Goal: Task Accomplishment & Management: Use online tool/utility

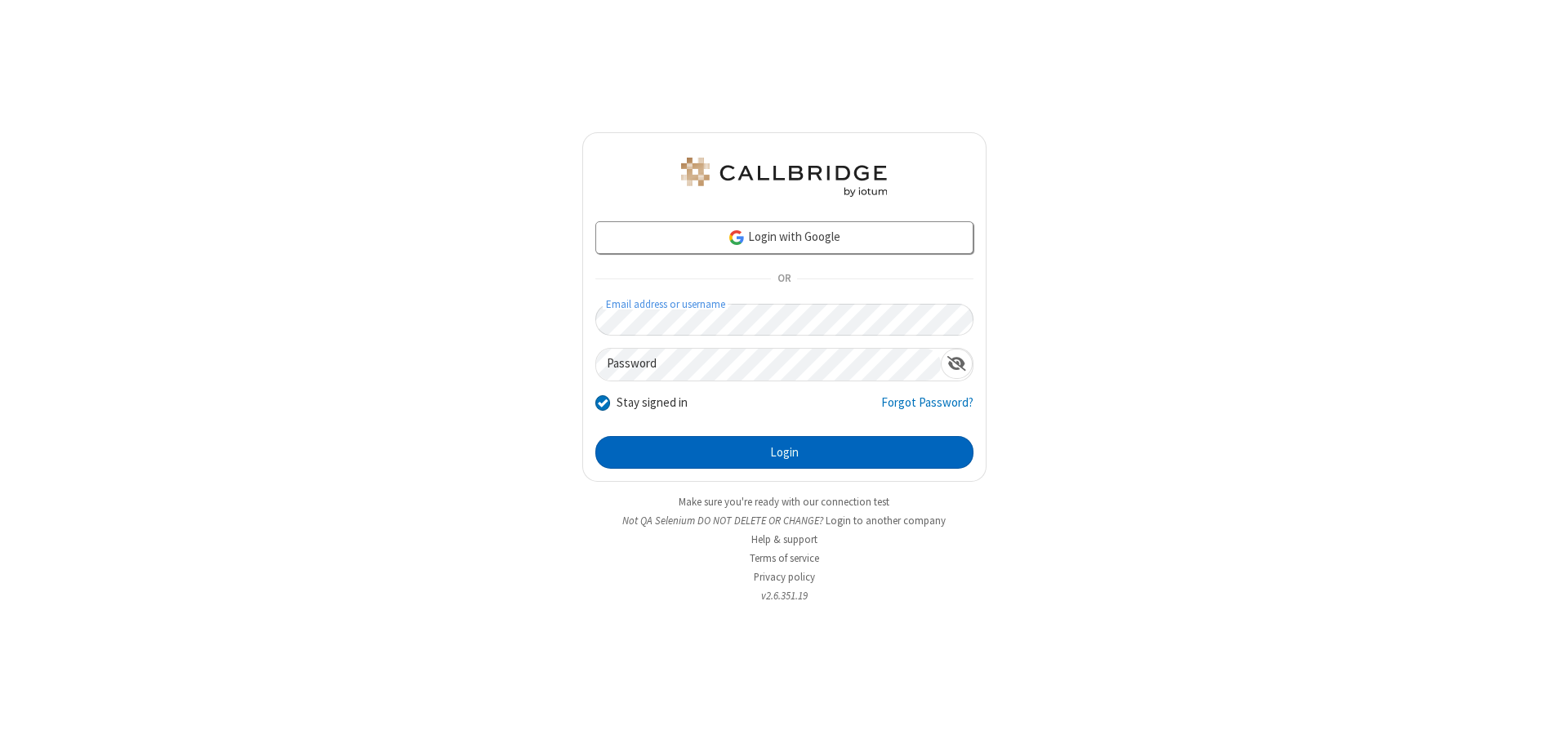
click at [784, 453] on button "Login" at bounding box center [784, 453] width 378 height 33
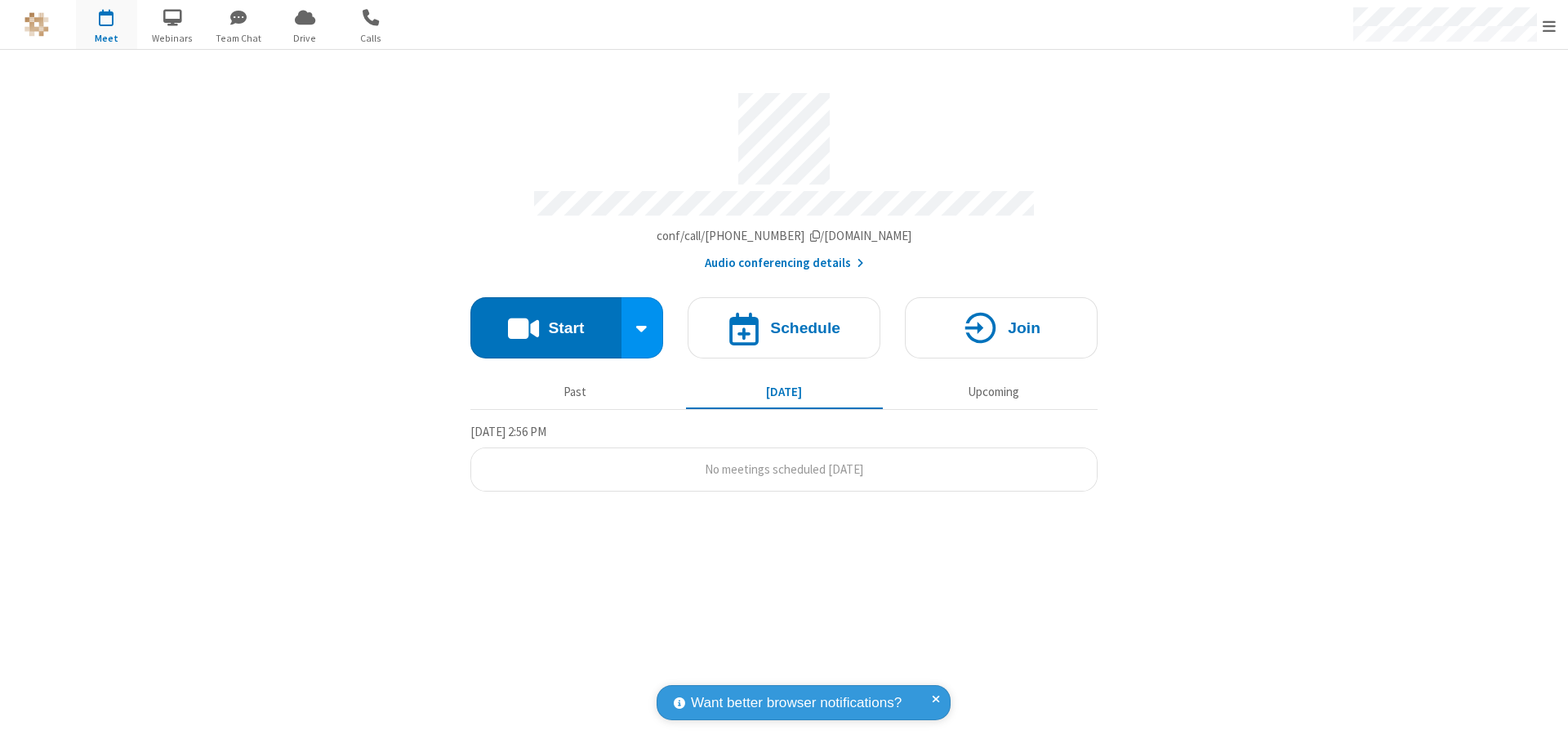
click at [546, 321] on button "Start" at bounding box center [545, 328] width 151 height 61
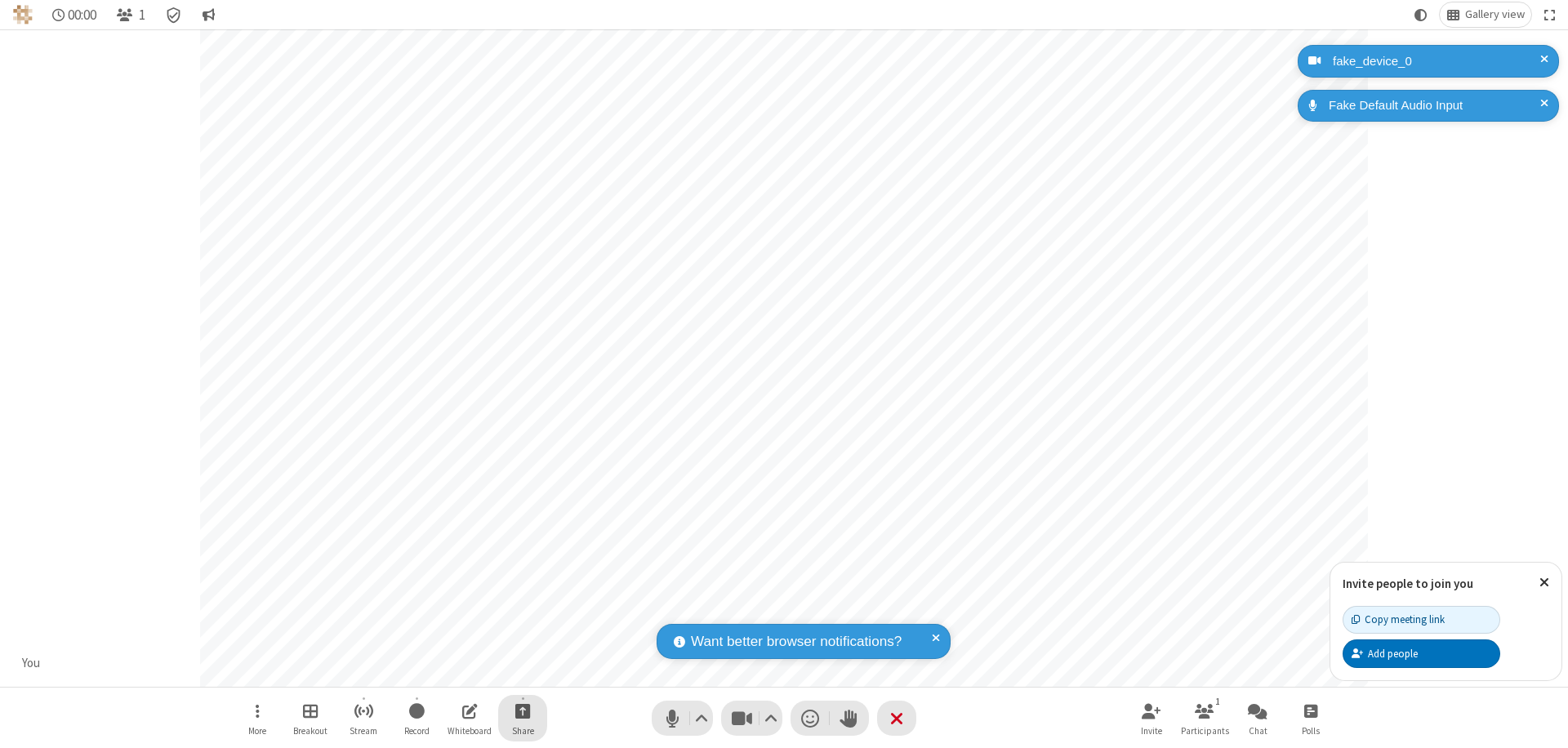
click at [522, 711] on span "Start sharing" at bounding box center [522, 711] width 16 height 20
click at [457, 671] on span "Share my screen" at bounding box center [457, 672] width 19 height 14
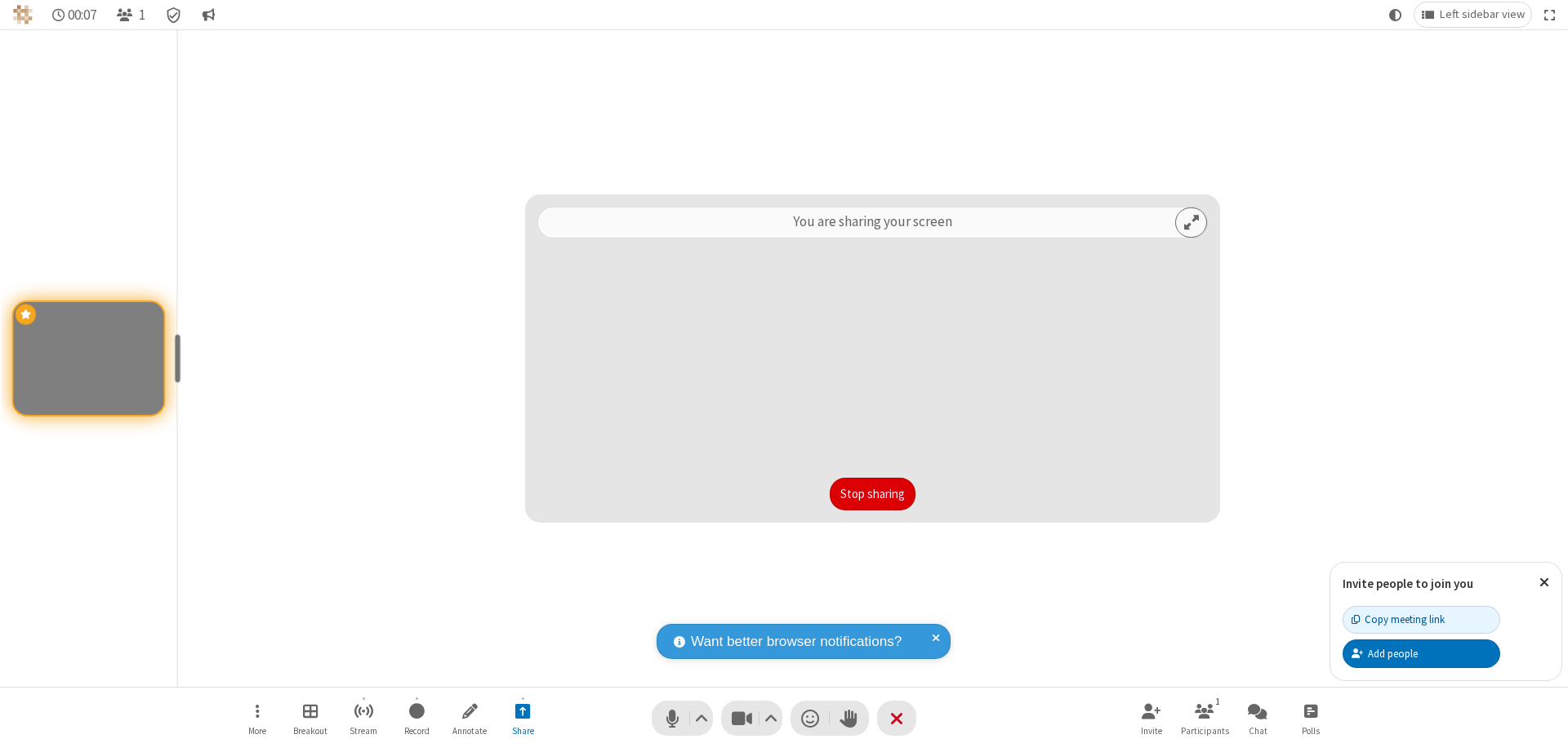
click at [872, 494] on button "Stop sharing" at bounding box center [873, 494] width 86 height 33
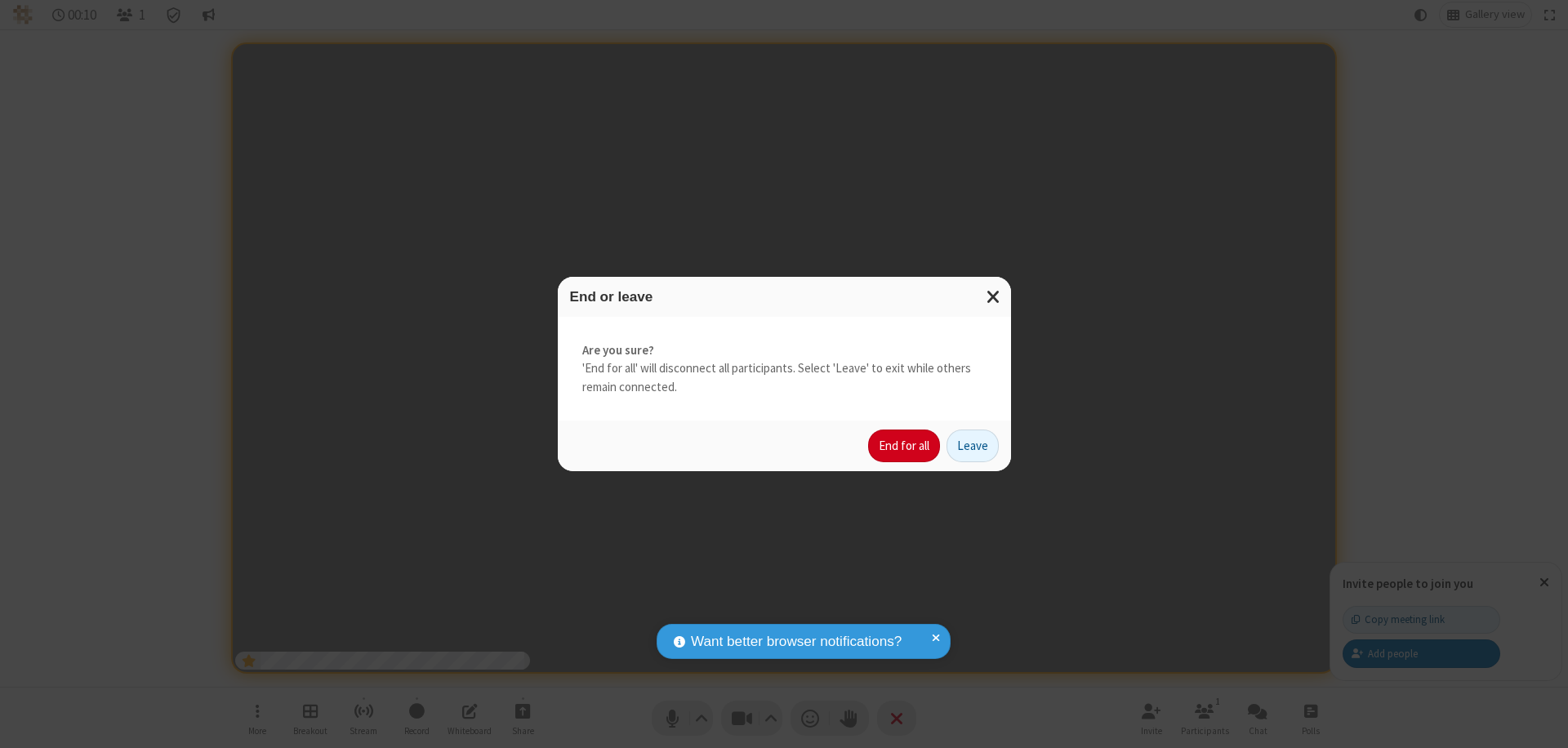
click at [905, 446] on button "End for all" at bounding box center [904, 446] width 72 height 33
